Goal: Find specific page/section: Find specific page/section

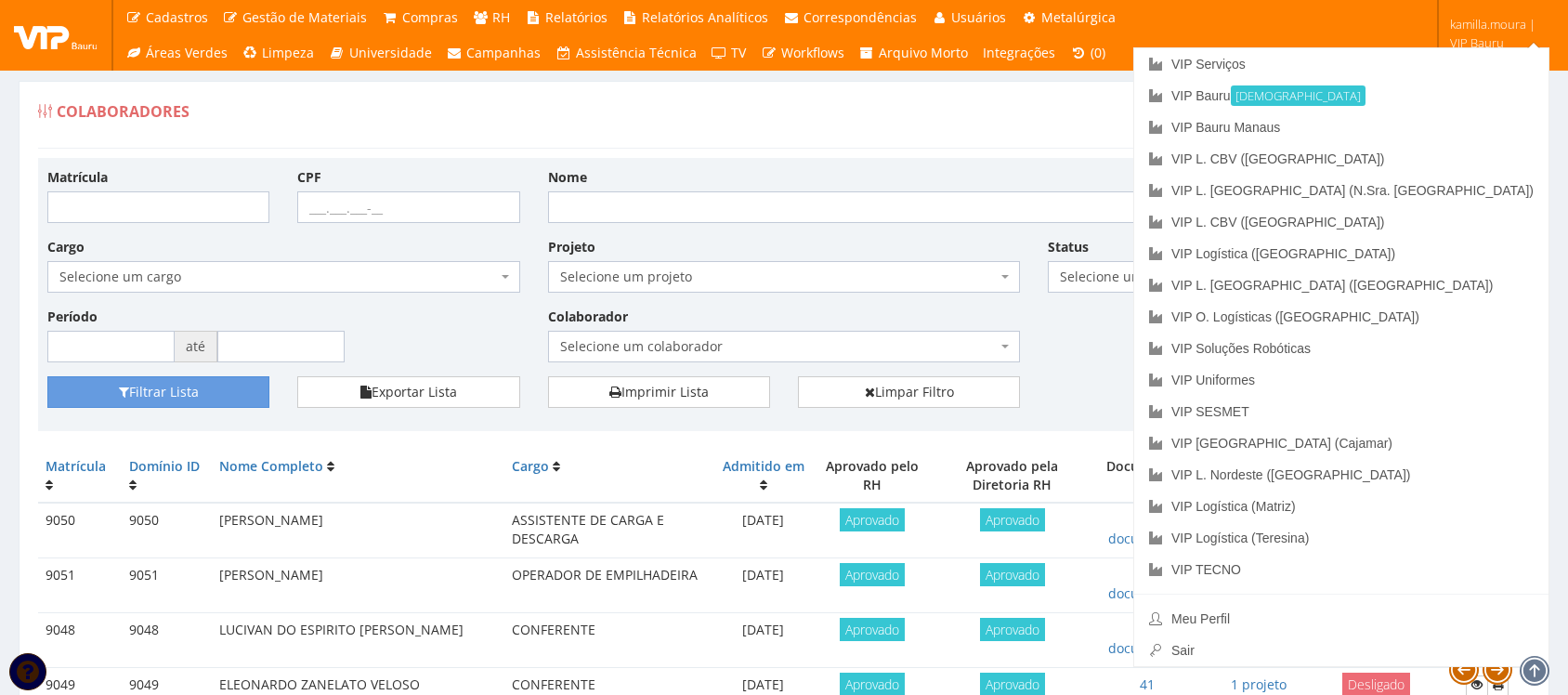
scroll to position [581, 0]
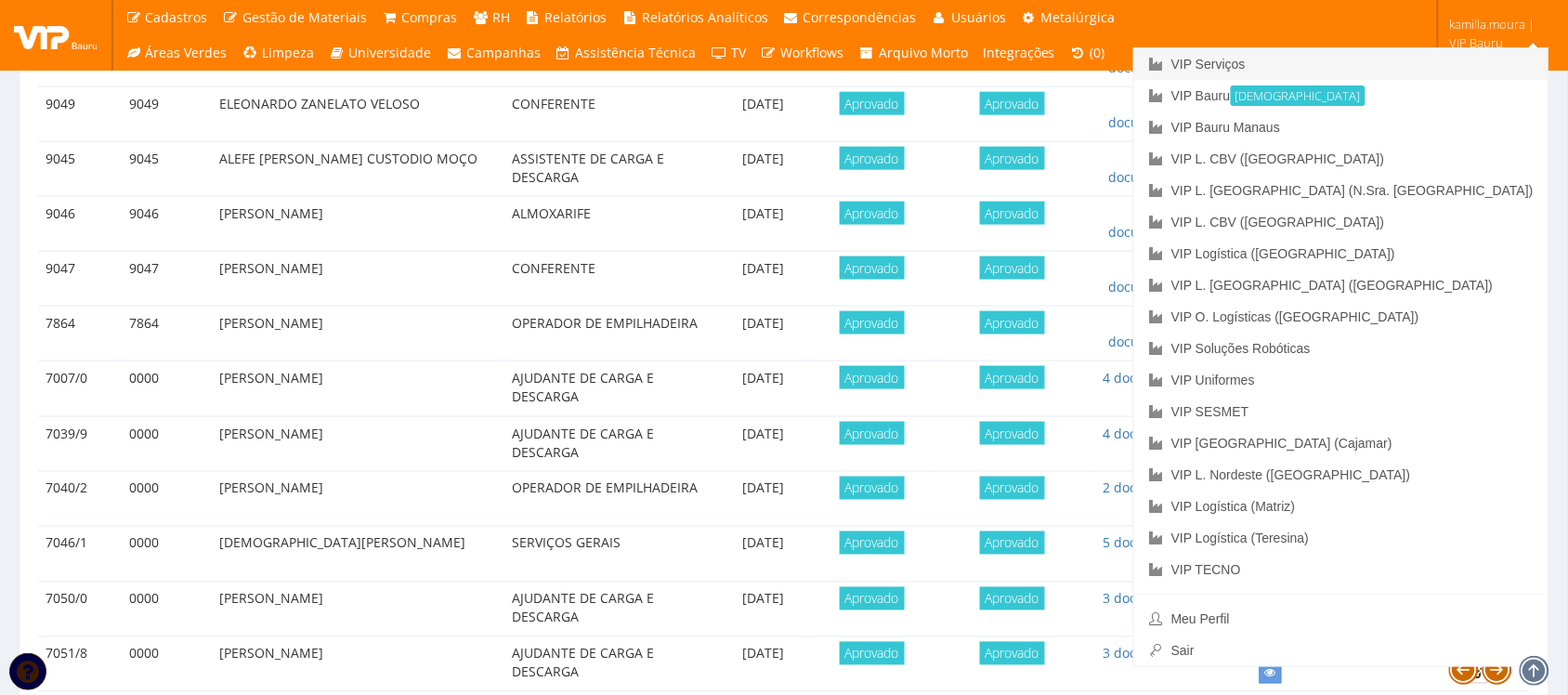
click at [1410, 56] on link "VIP Serviços" at bounding box center [1341, 64] width 414 height 31
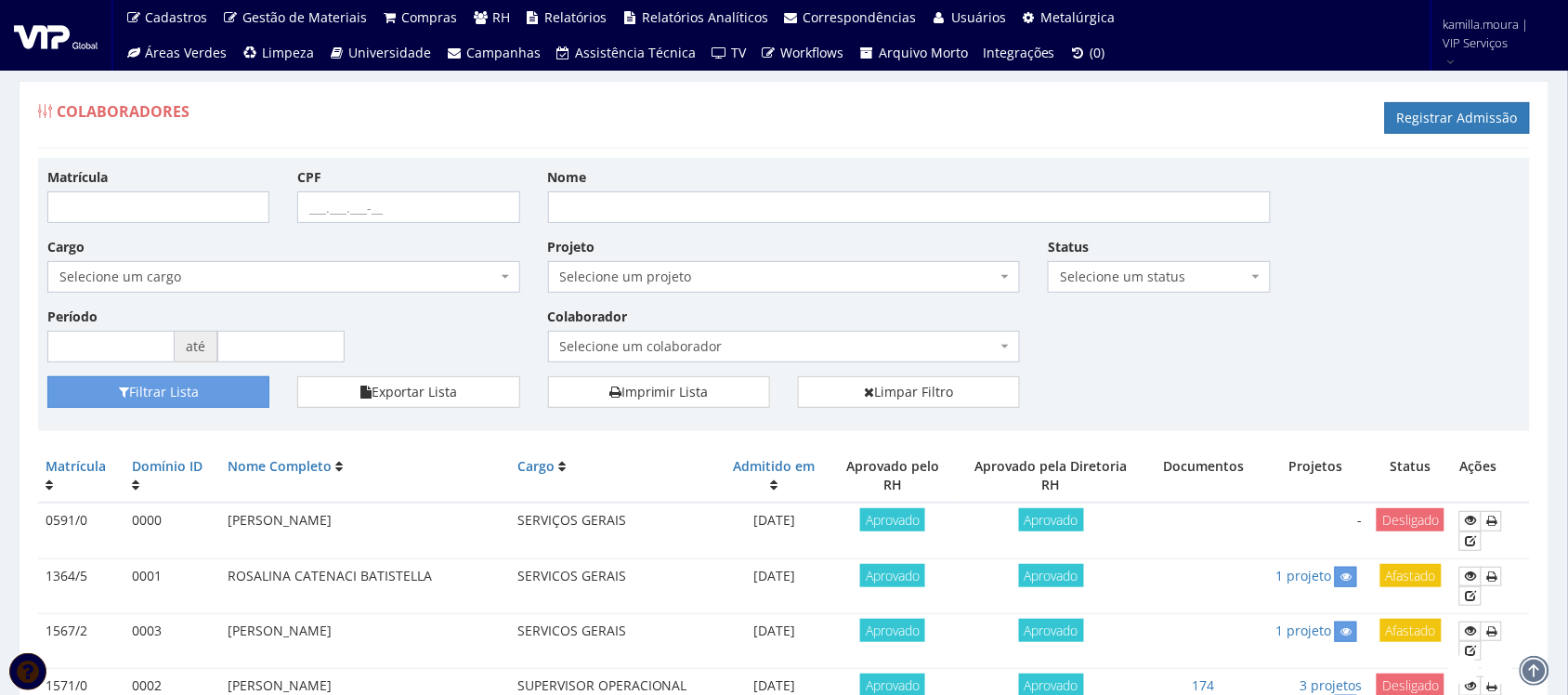
click at [620, 344] on span "Selecione um colaborador" at bounding box center [779, 347] width 438 height 19
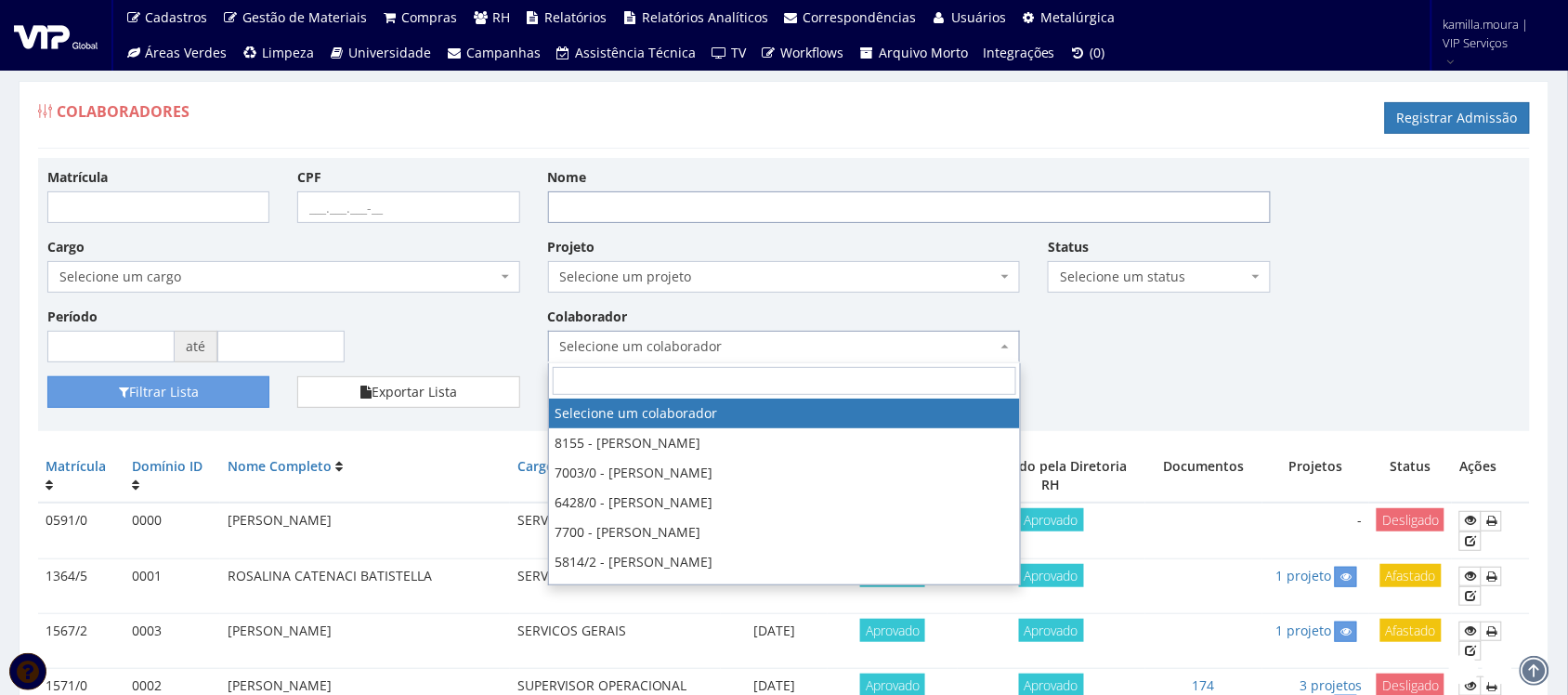
click at [590, 205] on input "Nome" at bounding box center [909, 207] width 723 height 31
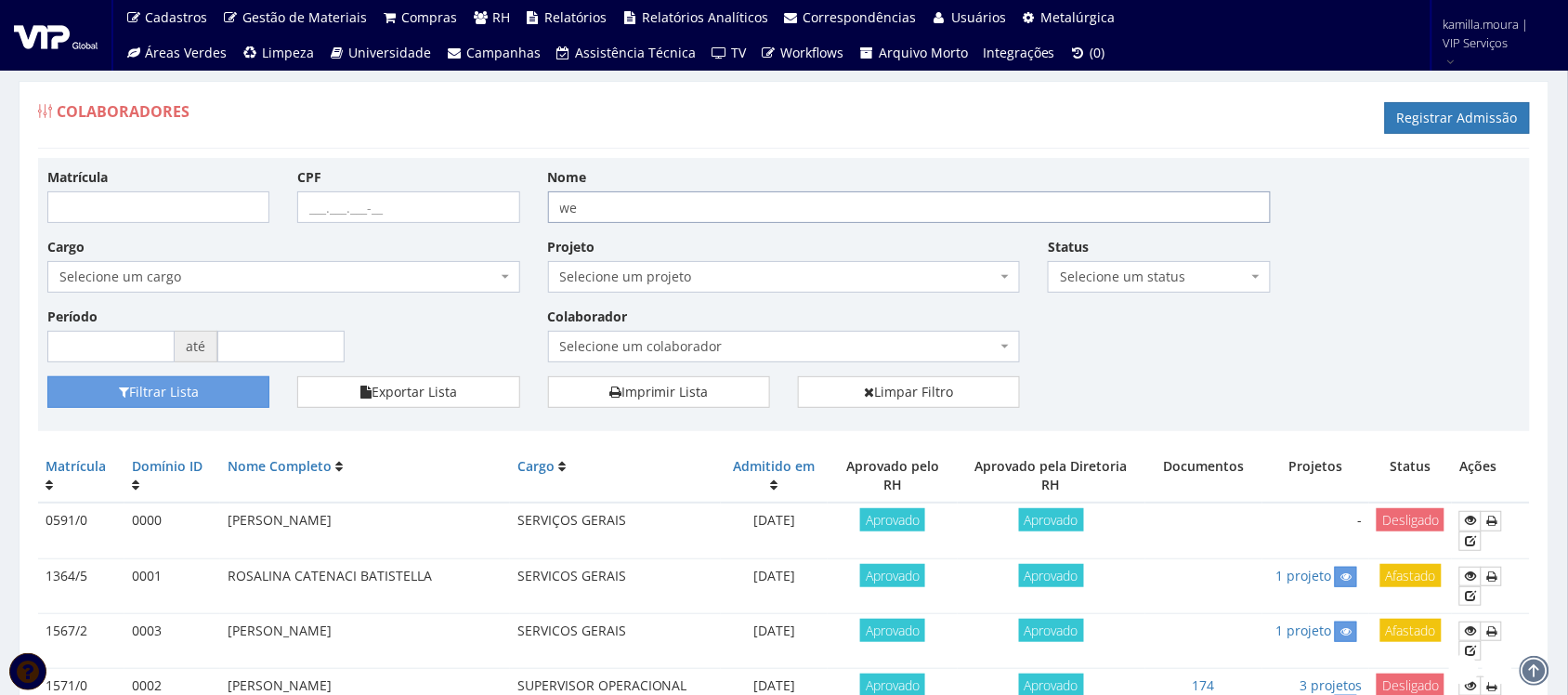
type input "w"
type input "WENDER"
drag, startPoint x: 191, startPoint y: 411, endPoint x: 189, endPoint y: 395, distance: 16.1
click at [189, 406] on div "Filtrar Lista Exportar Lista Imprimir Lista Limpar Filtro" at bounding box center [784, 399] width 1502 height 46
click at [189, 395] on button "Filtrar Lista" at bounding box center [158, 392] width 222 height 31
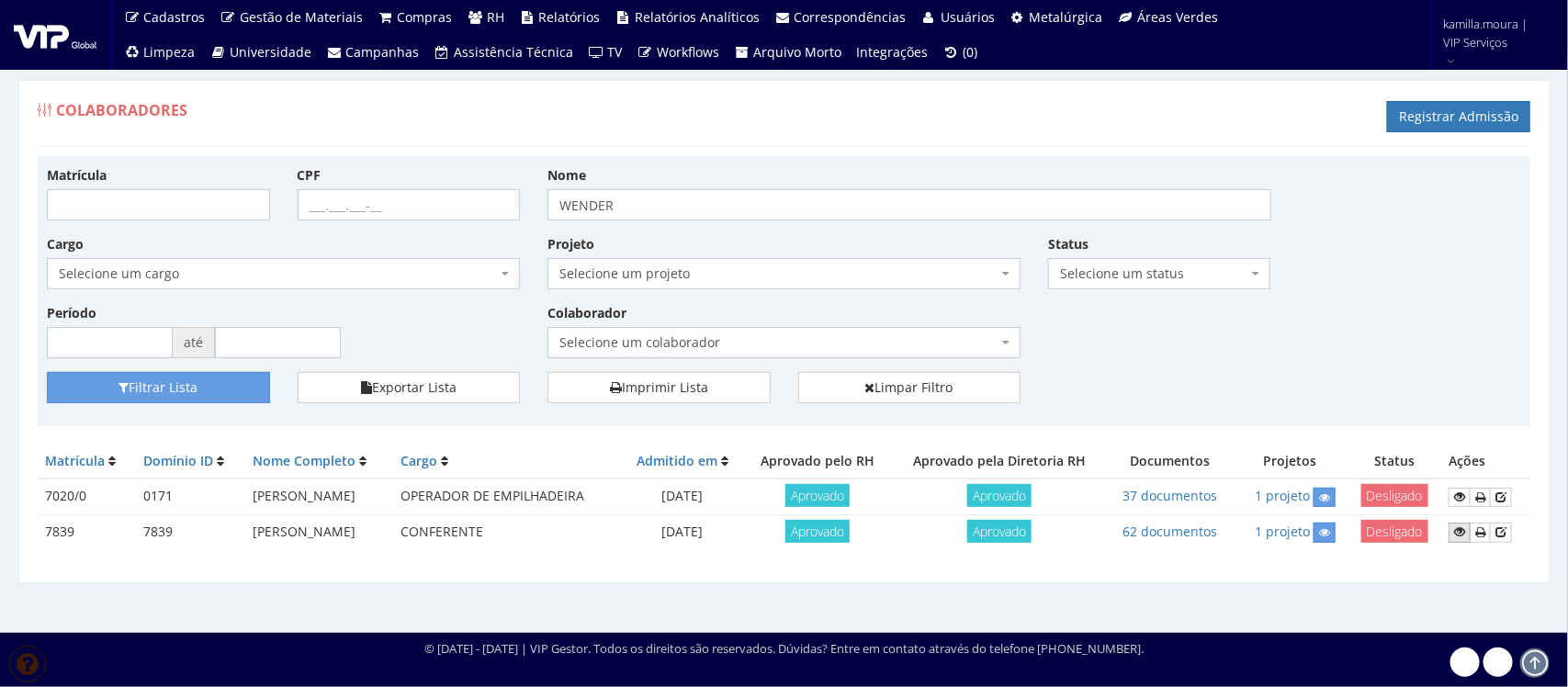
click at [1458, 531] on icon at bounding box center [1460, 532] width 11 height 13
